Goal: Task Accomplishment & Management: Manage account settings

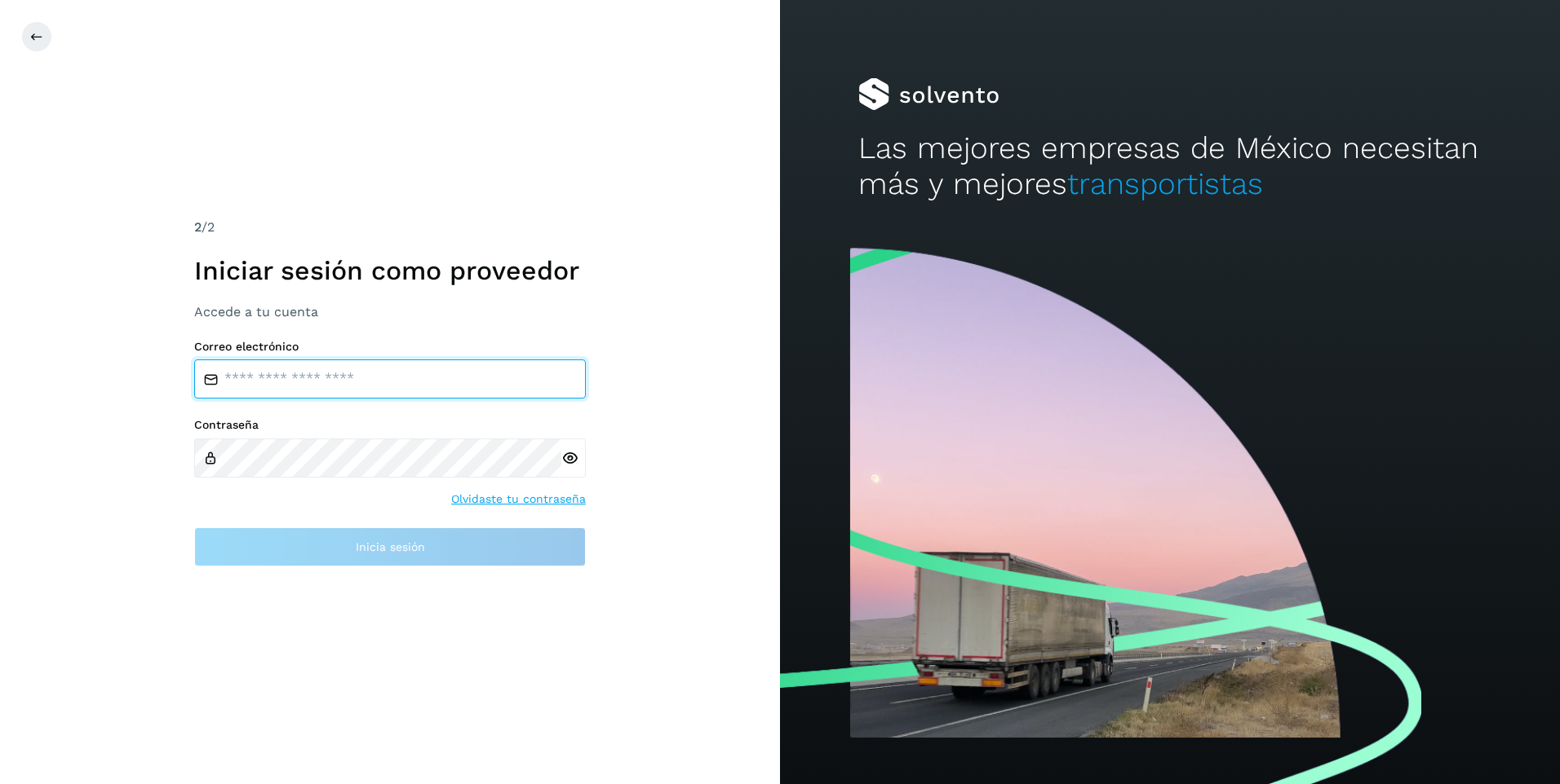
type input "**********"
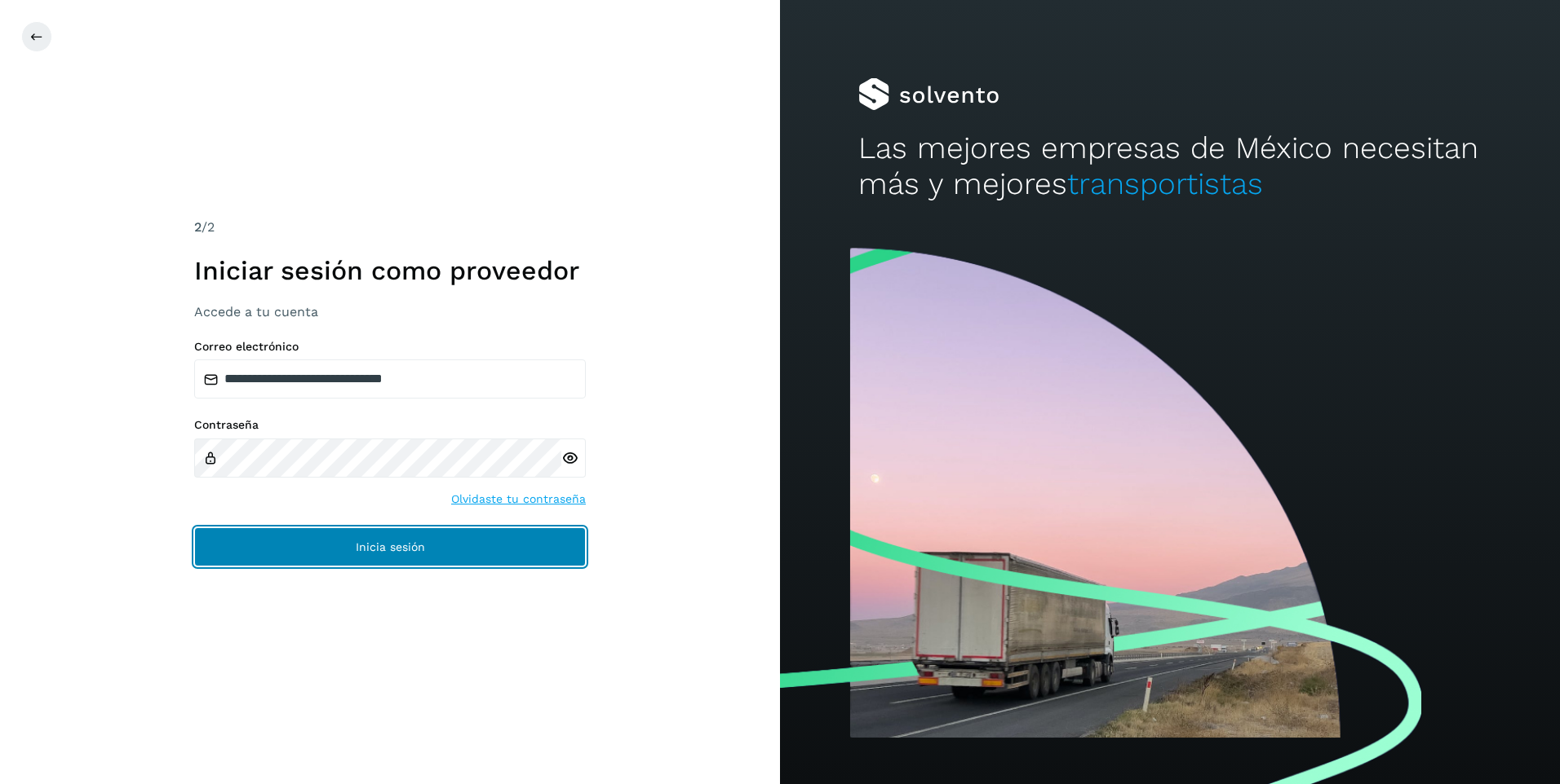
click at [356, 547] on span "Inicia sesión" at bounding box center [390, 547] width 69 height 11
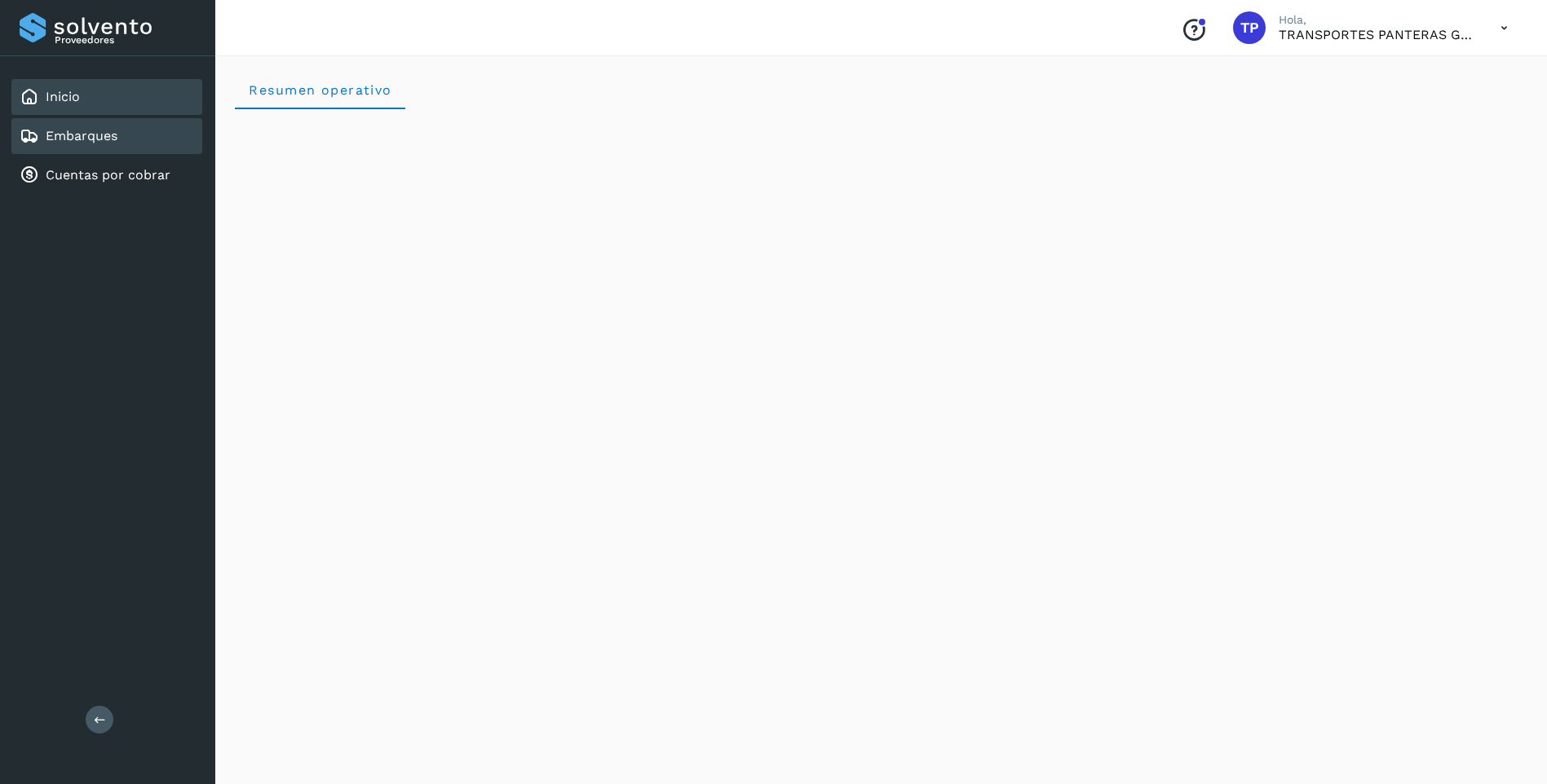
click at [114, 147] on div "Embarques" at bounding box center [107, 136] width 191 height 36
click at [117, 166] on div "Cuentas por cobrar" at bounding box center [95, 175] width 151 height 19
